Goal: Task Accomplishment & Management: Manage account settings

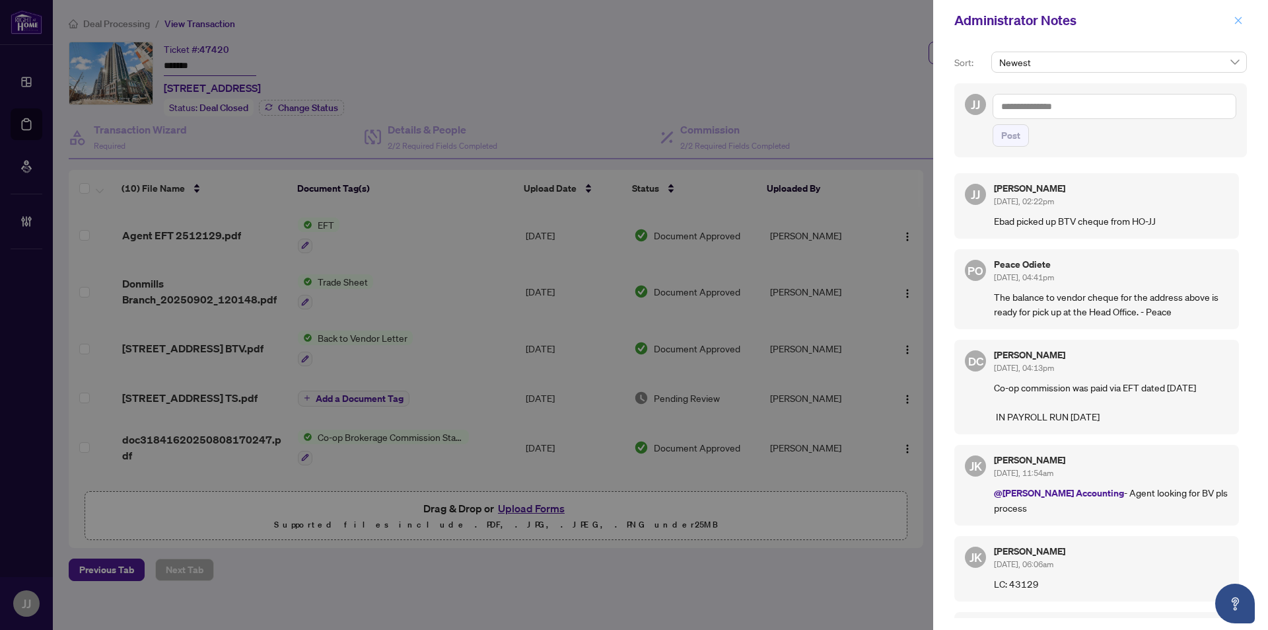
click at [1245, 24] on button "button" at bounding box center [1238, 21] width 17 height 16
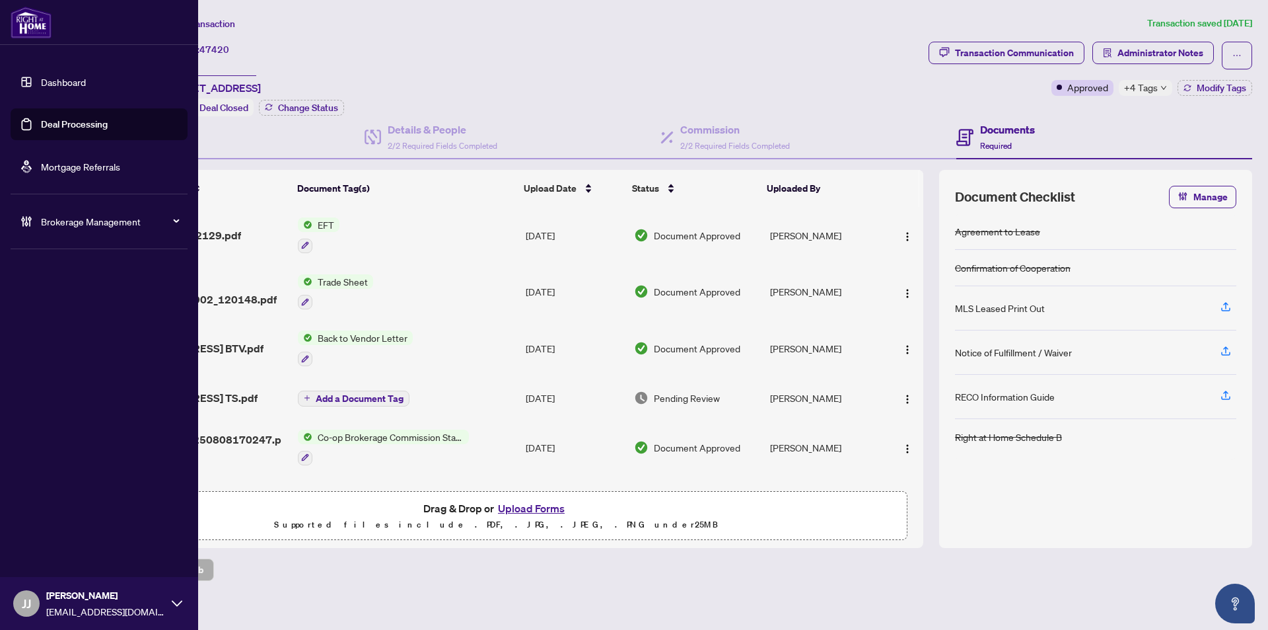
click at [41, 118] on link "Deal Processing" at bounding box center [74, 124] width 67 height 12
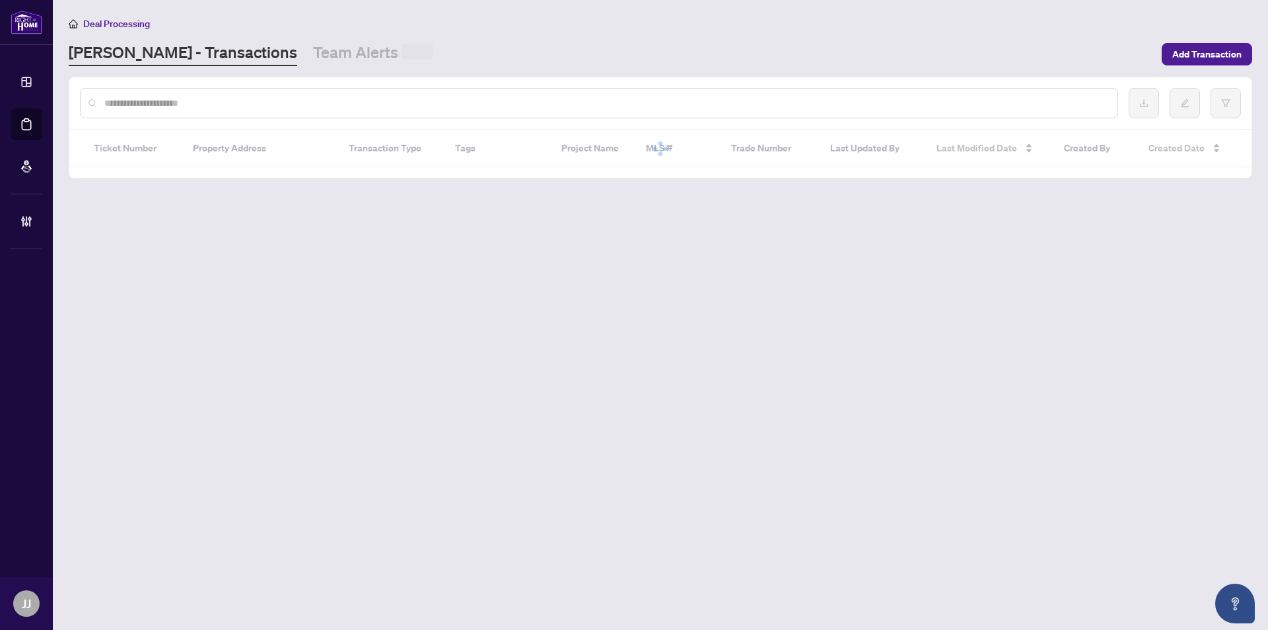
click at [314, 106] on input "text" at bounding box center [605, 103] width 1003 height 15
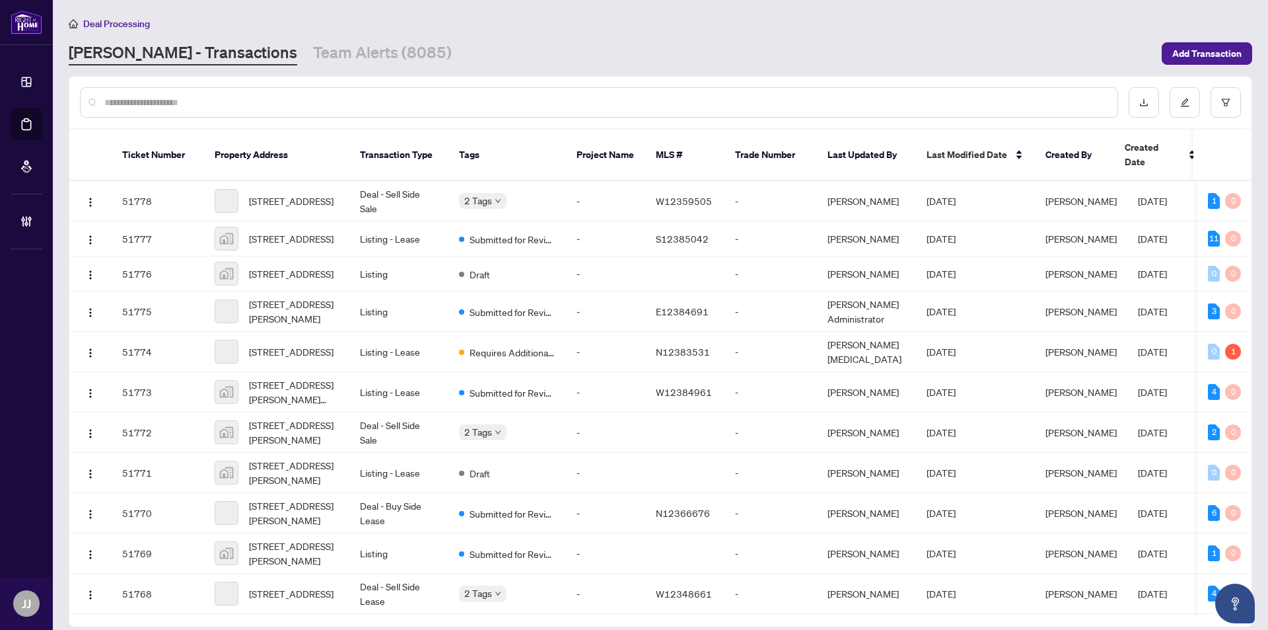
paste input "*******"
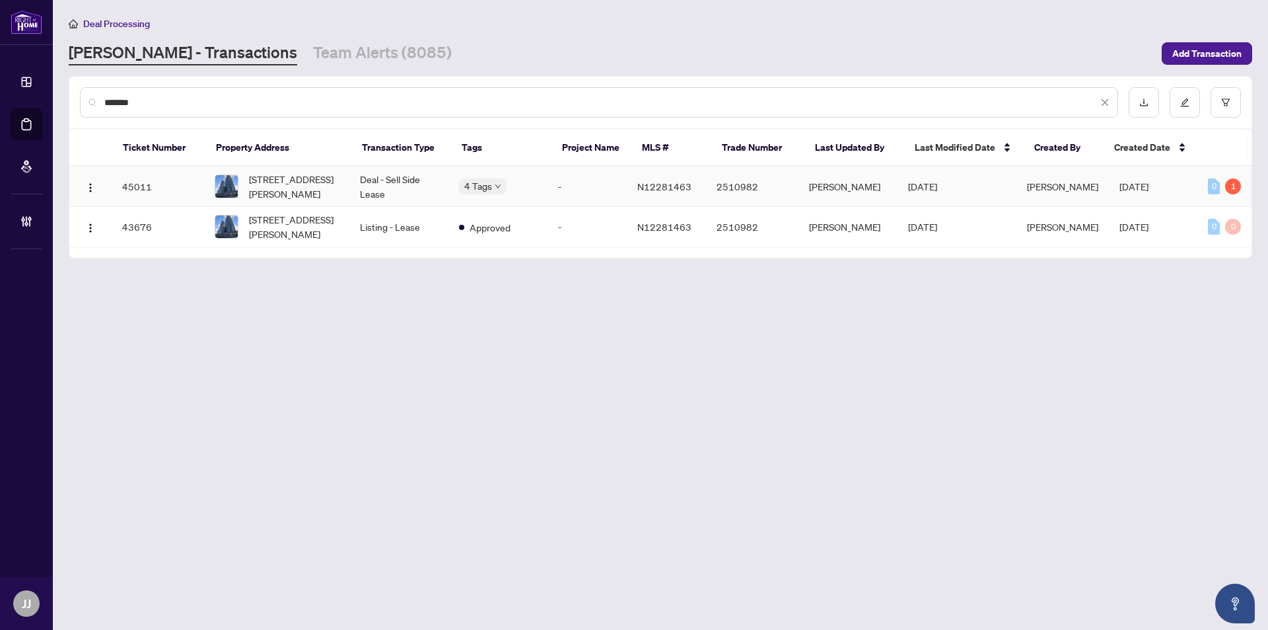
type input "*******"
click at [380, 194] on td "Deal - Sell Side Lease" at bounding box center [398, 186] width 99 height 40
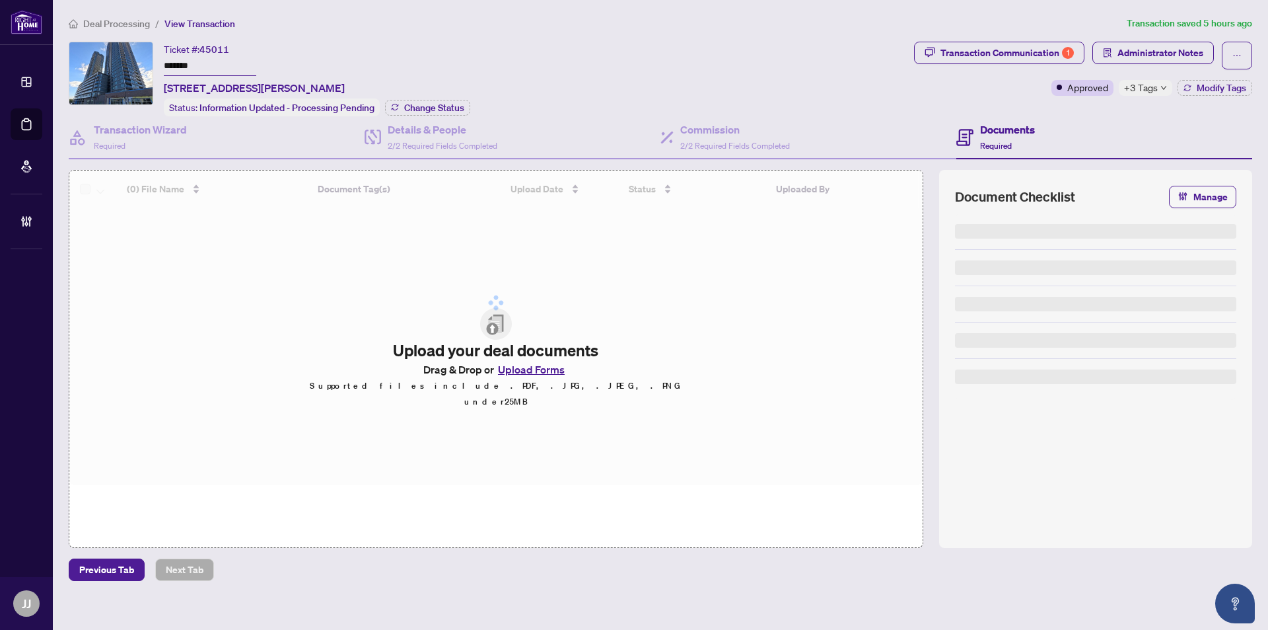
click at [1161, 63] on span "Administrator Notes" at bounding box center [1154, 56] width 122 height 28
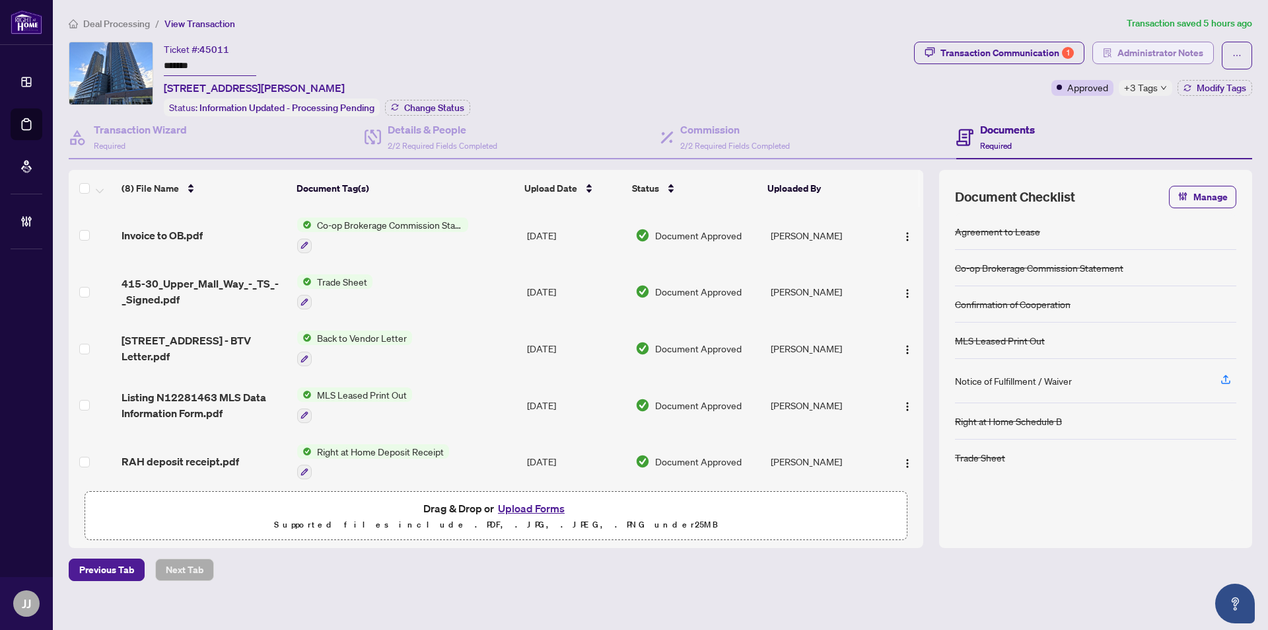
click at [1162, 58] on span "Administrator Notes" at bounding box center [1161, 52] width 86 height 21
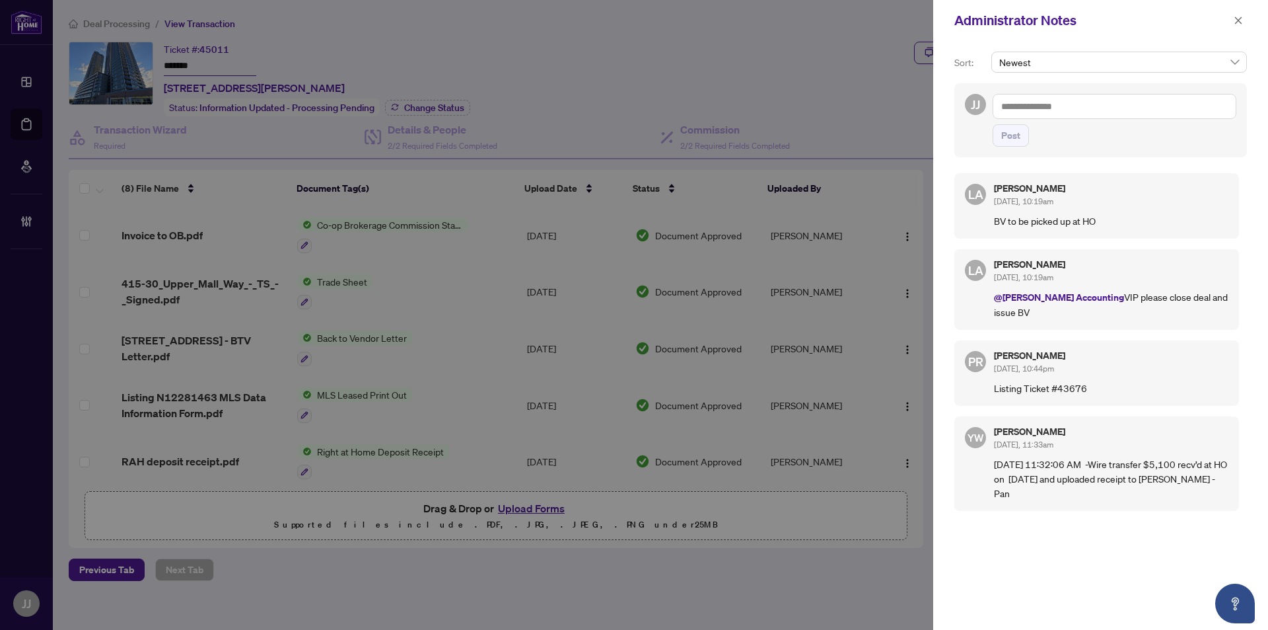
drag, startPoint x: 1245, startPoint y: 20, endPoint x: 1081, endPoint y: 73, distance: 173.0
click at [1244, 20] on button "button" at bounding box center [1238, 21] width 17 height 16
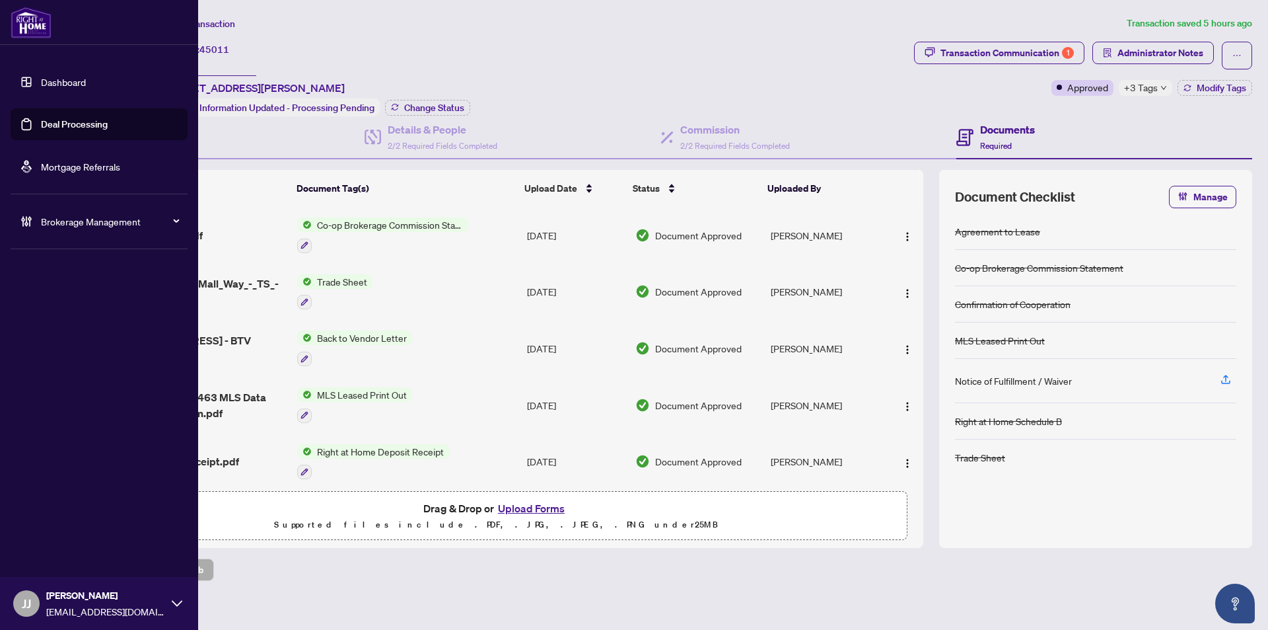
click at [41, 122] on link "Deal Processing" at bounding box center [74, 124] width 67 height 12
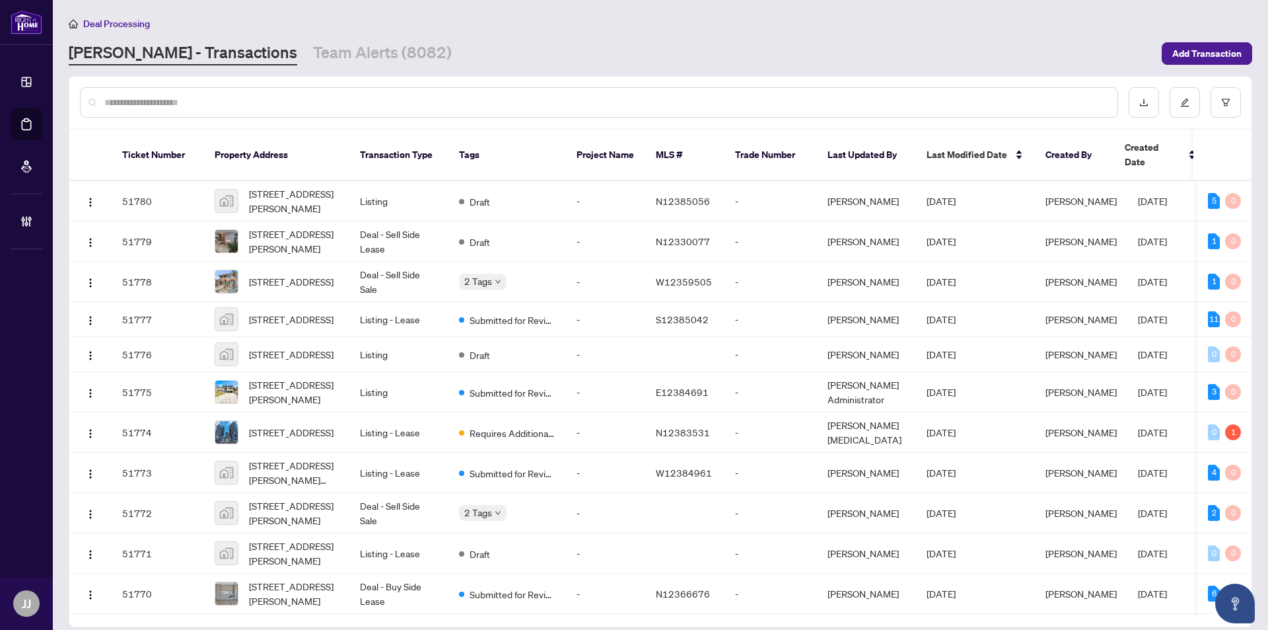
click at [231, 104] on input "text" at bounding box center [605, 102] width 1003 height 15
drag, startPoint x: 180, startPoint y: 97, endPoint x: 187, endPoint y: 102, distance: 8.5
click at [180, 97] on input "text" at bounding box center [605, 102] width 1003 height 15
